Goal: Task Accomplishment & Management: Use online tool/utility

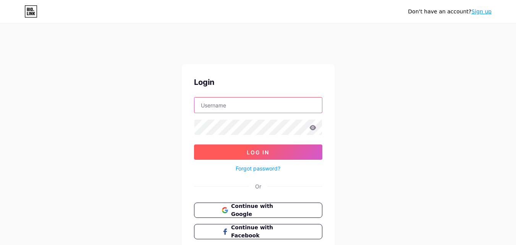
type input "[EMAIL_ADDRESS][DOMAIN_NAME]"
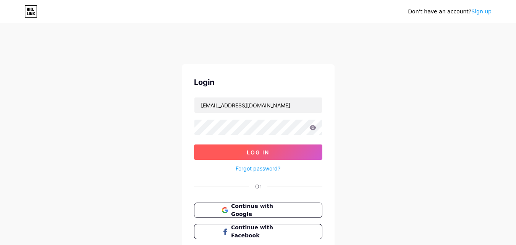
click at [266, 149] on span "Log In" at bounding box center [258, 152] width 23 height 6
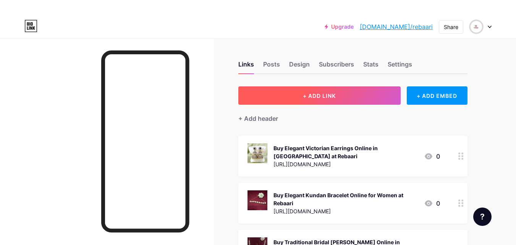
click at [322, 100] on button "+ ADD LINK" at bounding box center [319, 95] width 162 height 18
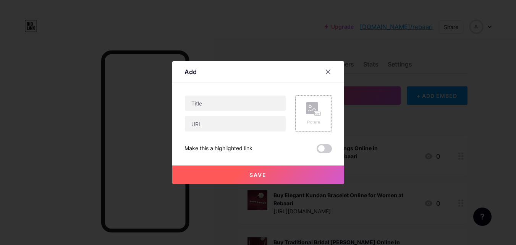
click at [322, 100] on div "Picture" at bounding box center [313, 113] width 37 height 37
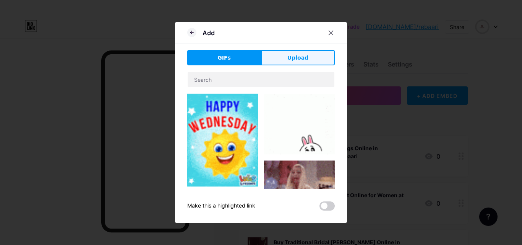
click at [282, 58] on button "Upload" at bounding box center [298, 57] width 74 height 15
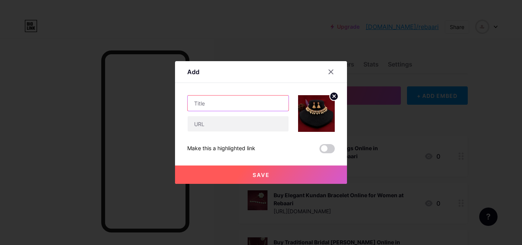
click at [252, 101] on input "text" at bounding box center [238, 103] width 101 height 15
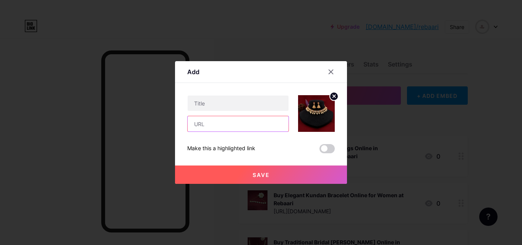
click at [216, 127] on input "text" at bounding box center [238, 123] width 101 height 15
paste input "[URL][DOMAIN_NAME]"
type input "[URL][DOMAIN_NAME]"
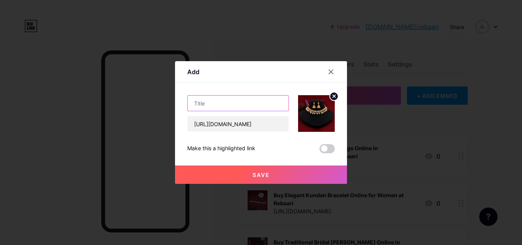
click at [215, 104] on input "text" at bounding box center [238, 103] width 101 height 15
paste input "Buy Latest Jadau Necklace Sets Online in [GEOGRAPHIC_DATA] - Rebaari"
type input "Buy Latest Jadau Necklace Sets Online in [GEOGRAPHIC_DATA] - Rebaari"
click at [260, 174] on span "Save" at bounding box center [261, 175] width 17 height 6
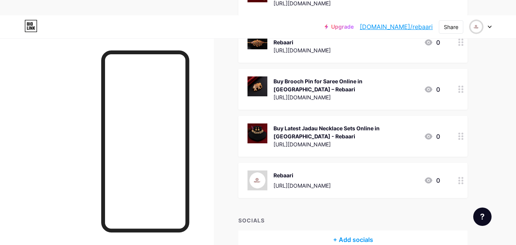
scroll to position [1074, 0]
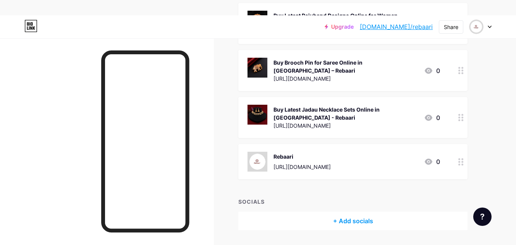
click at [363, 152] on div "Rebaari [URL][DOMAIN_NAME] 0" at bounding box center [344, 162] width 193 height 20
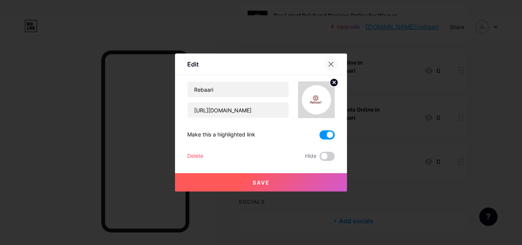
click at [332, 64] on icon at bounding box center [331, 64] width 6 height 6
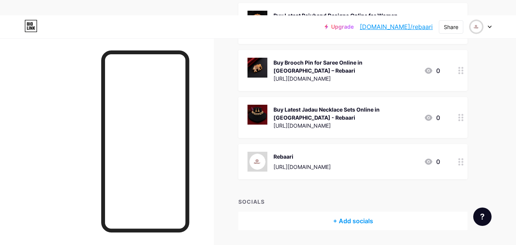
click at [376, 105] on div "Buy Latest Jadau Necklace Sets Online in [GEOGRAPHIC_DATA] - Rebaari" at bounding box center [346, 113] width 144 height 16
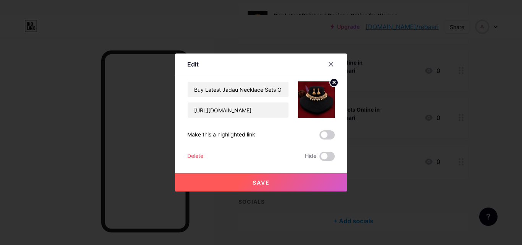
drag, startPoint x: 332, startPoint y: 65, endPoint x: 377, endPoint y: 69, distance: 46.0
click at [334, 65] on div at bounding box center [331, 64] width 14 height 14
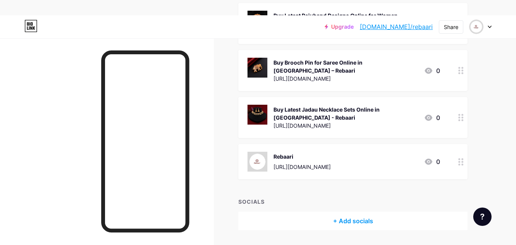
click at [458, 97] on div at bounding box center [461, 117] width 13 height 41
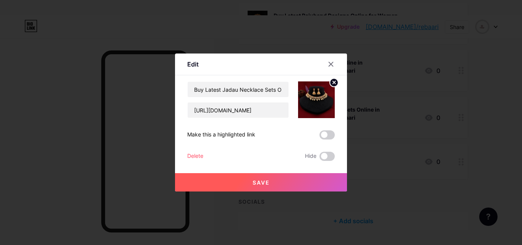
click at [332, 134] on span at bounding box center [326, 134] width 15 height 9
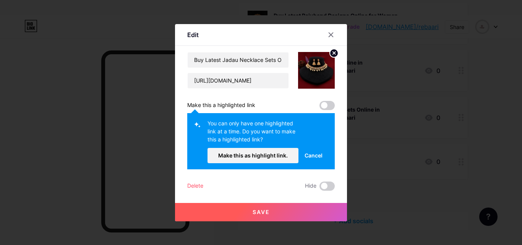
click at [360, 145] on div at bounding box center [261, 122] width 522 height 245
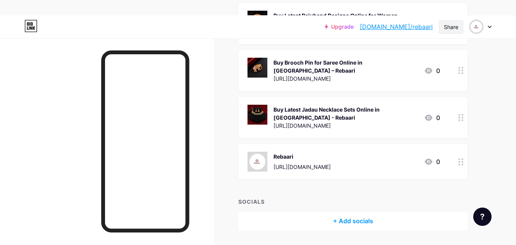
click at [442, 23] on div "Share" at bounding box center [451, 26] width 24 height 13
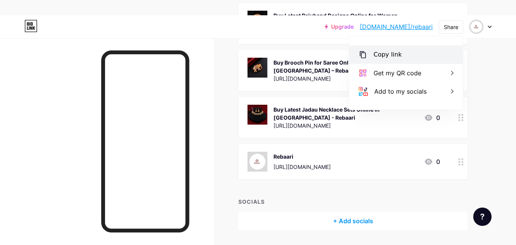
click at [398, 52] on div "Copy link" at bounding box center [388, 54] width 28 height 9
